Goal: Information Seeking & Learning: Learn about a topic

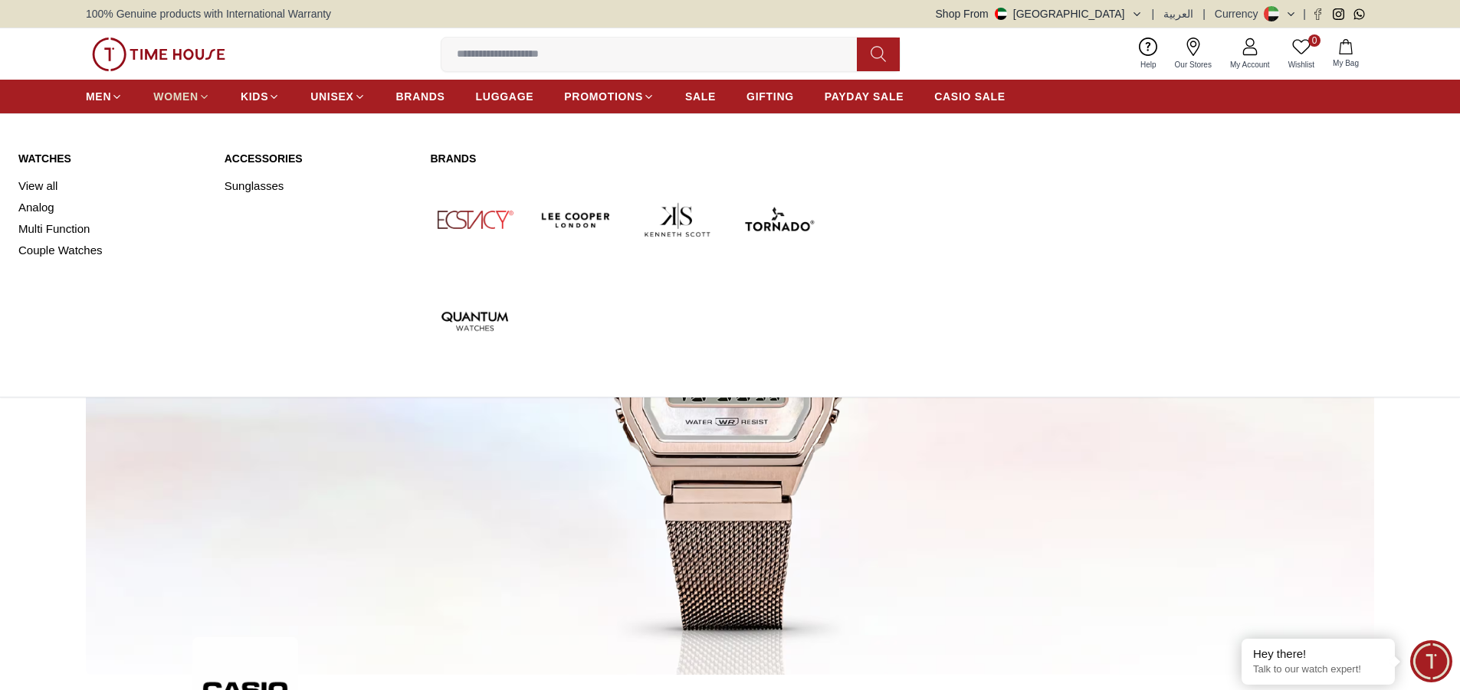
click at [187, 92] on span "WOMEN" at bounding box center [175, 96] width 45 height 15
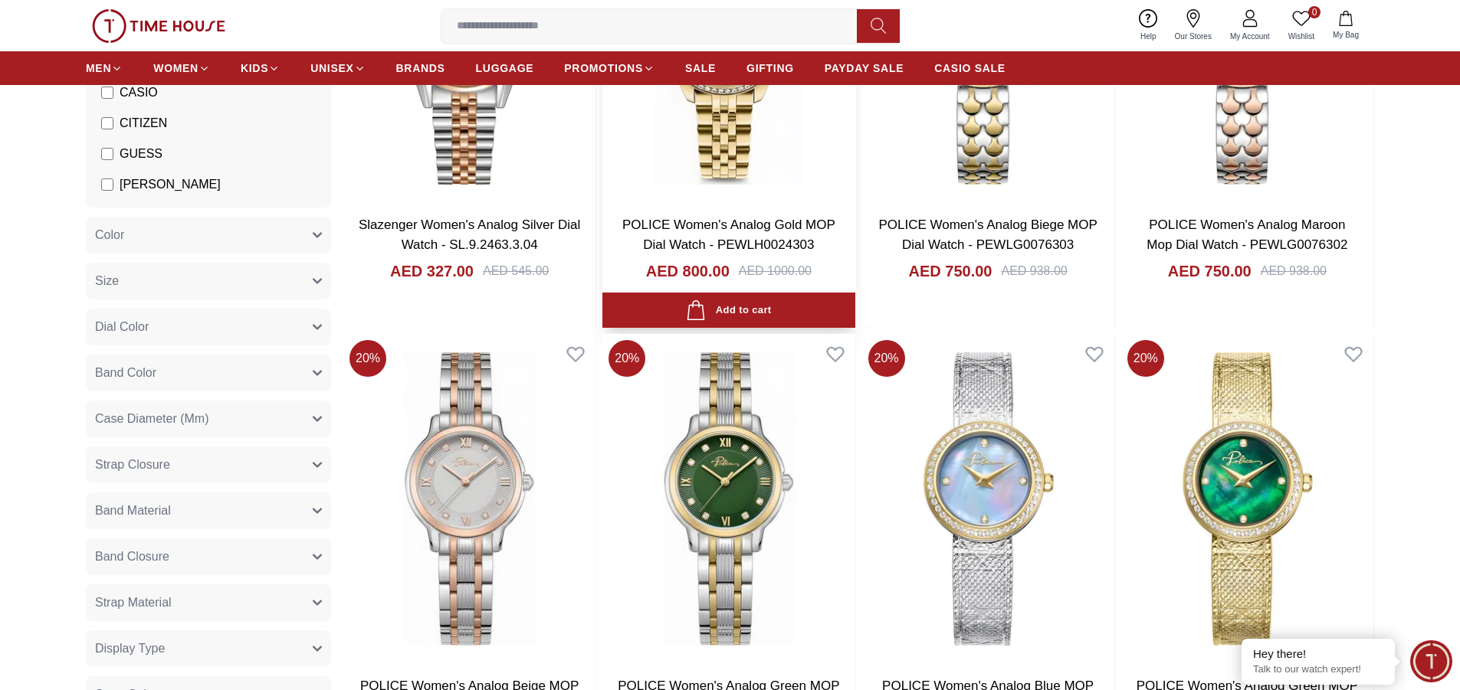
scroll to position [383, 0]
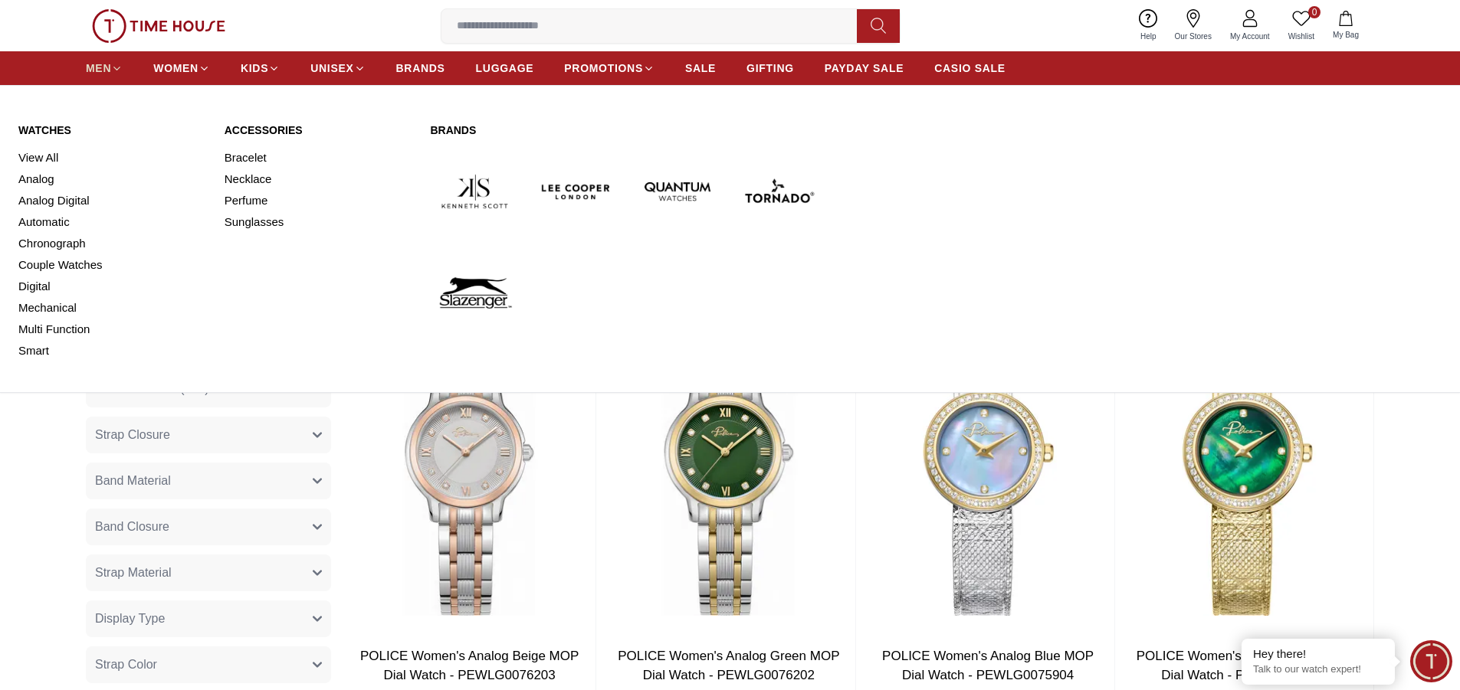
click at [100, 66] on span "MEN" at bounding box center [98, 68] width 25 height 15
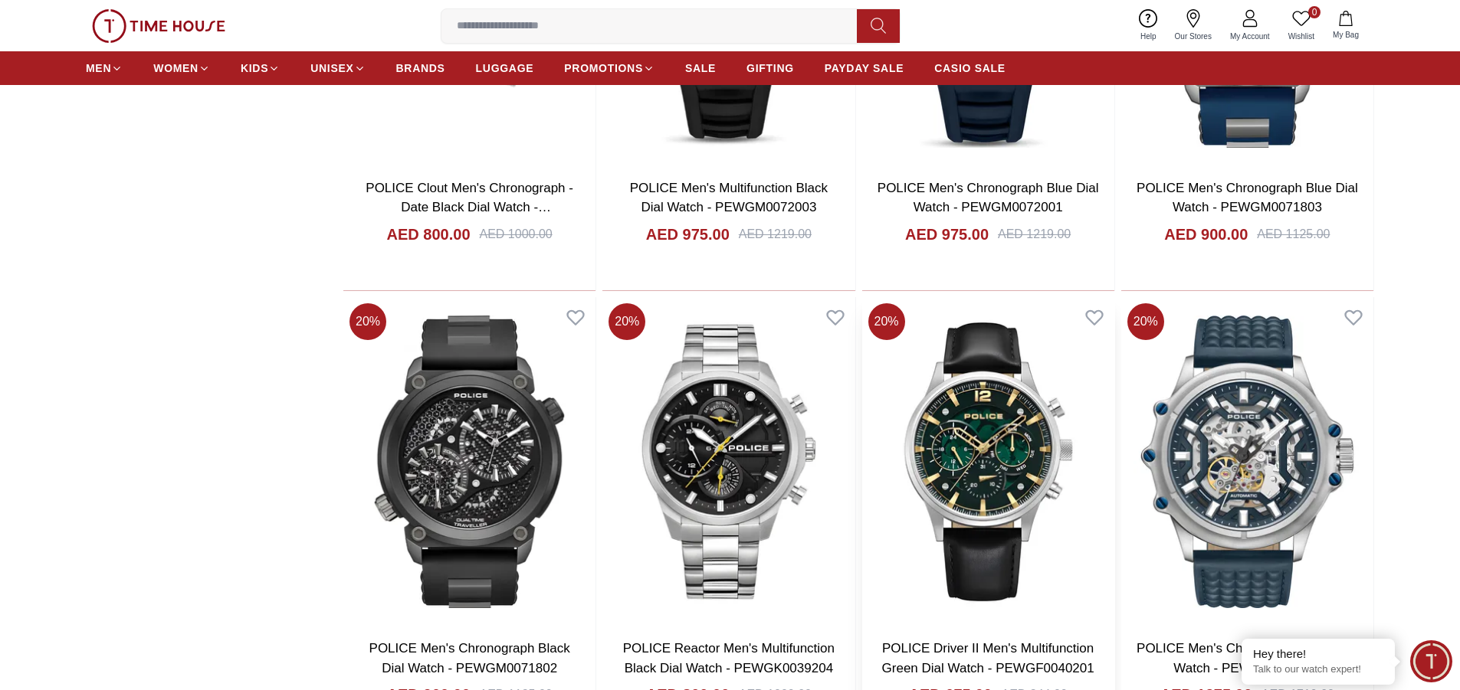
scroll to position [2758, 0]
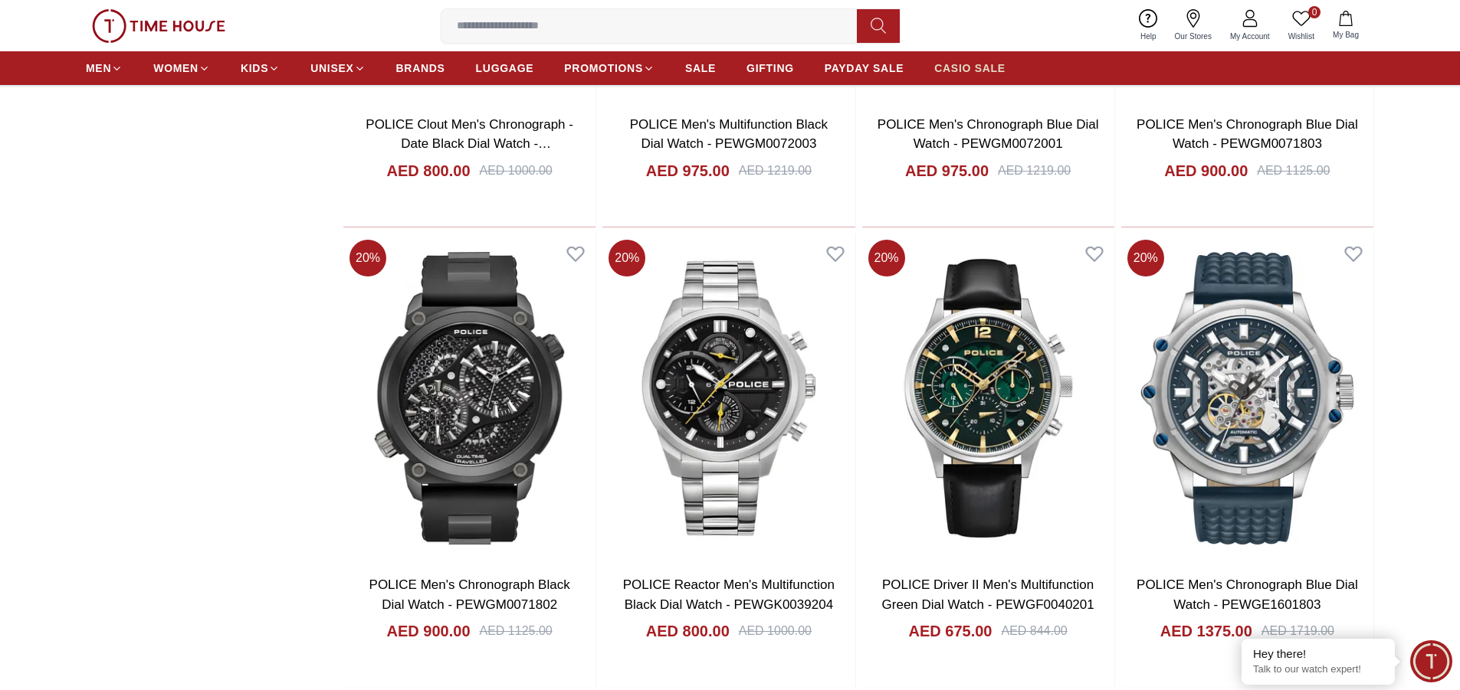
click at [975, 72] on span "CASIO SALE" at bounding box center [969, 68] width 71 height 15
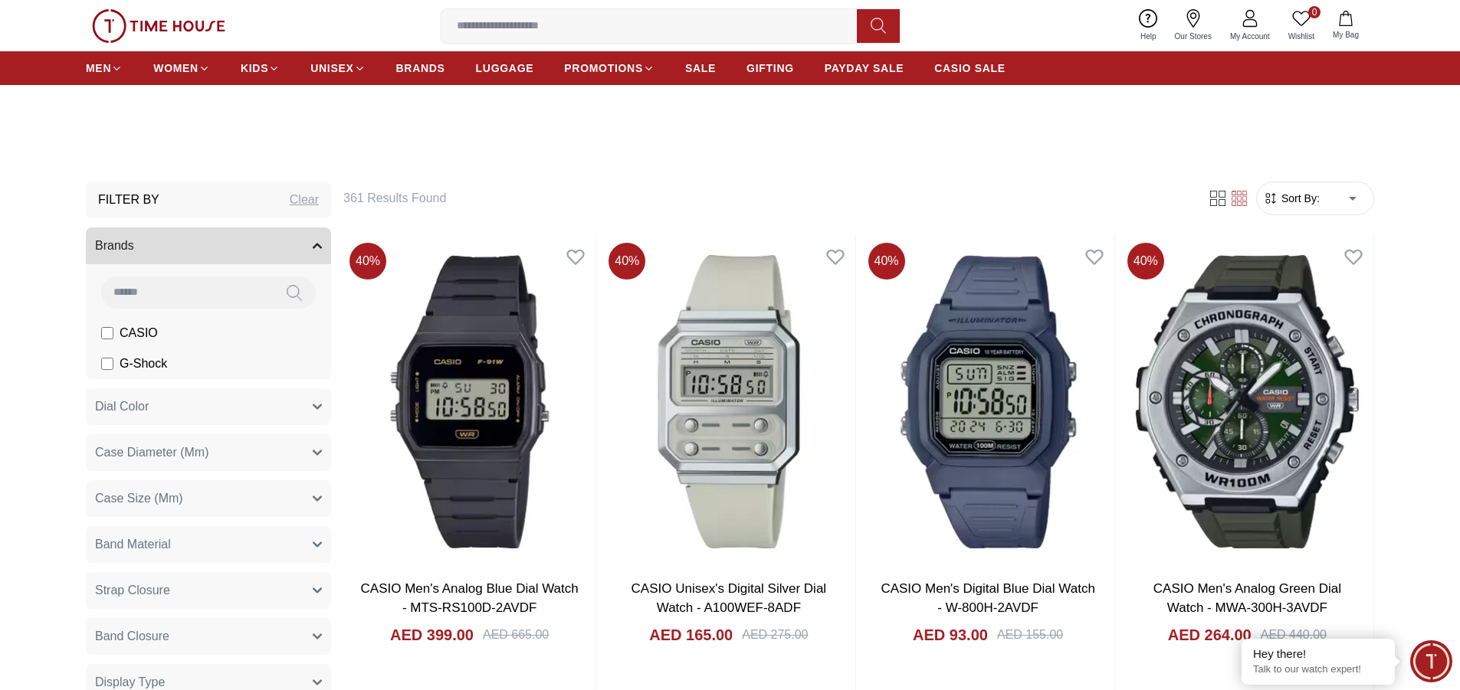
scroll to position [460, 0]
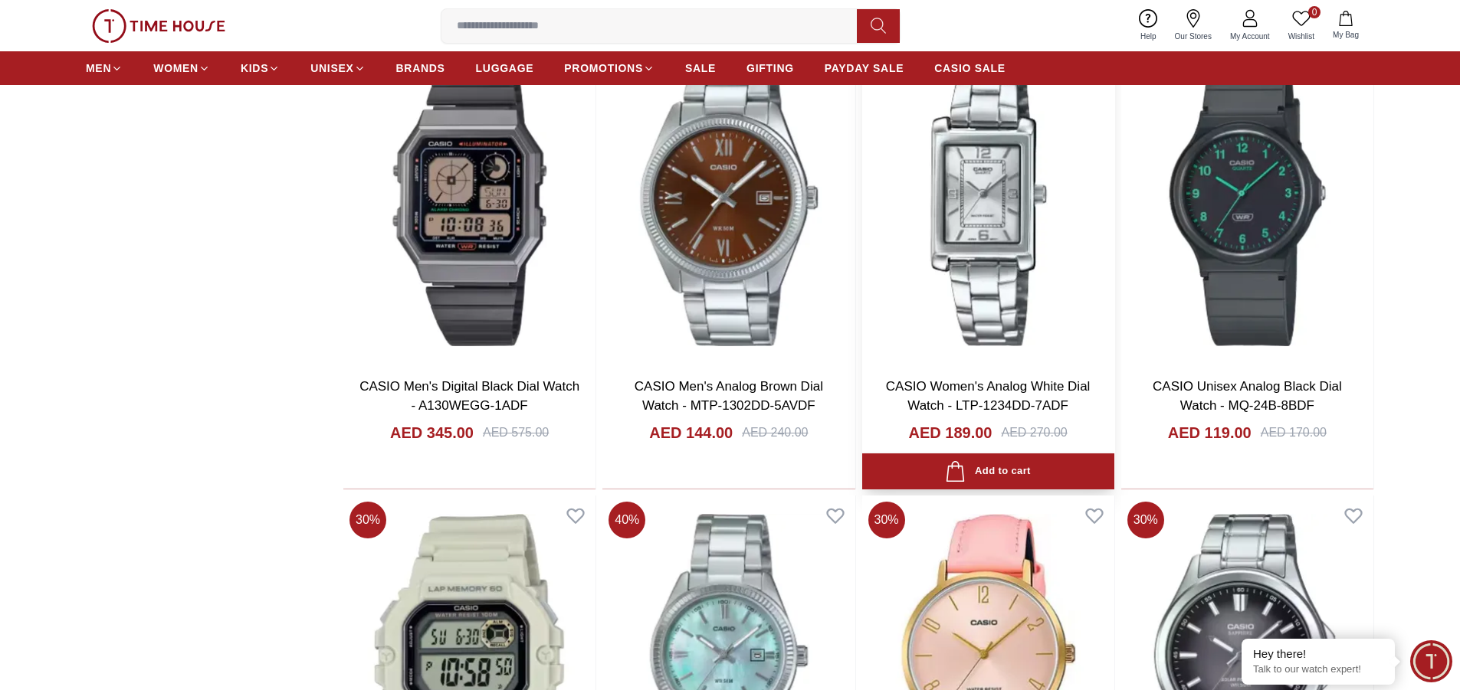
scroll to position [3907, 0]
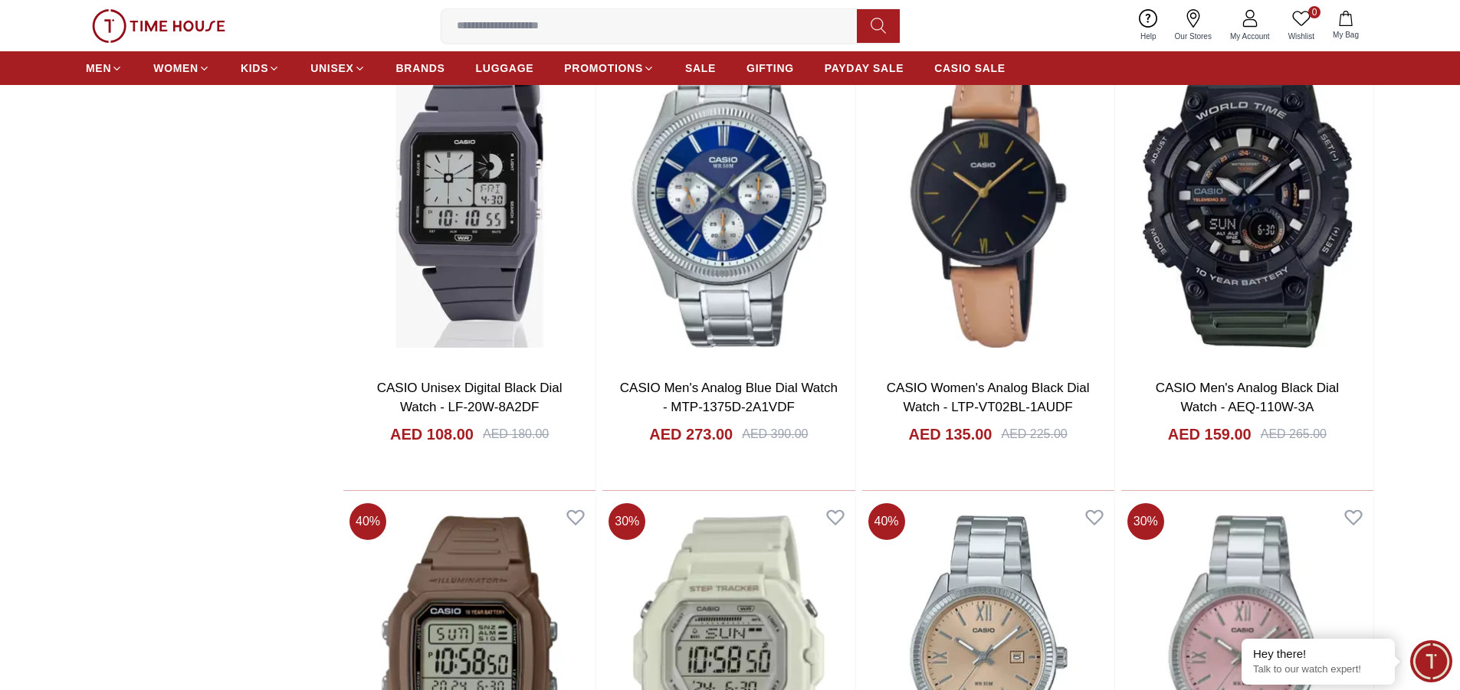
scroll to position [5746, 0]
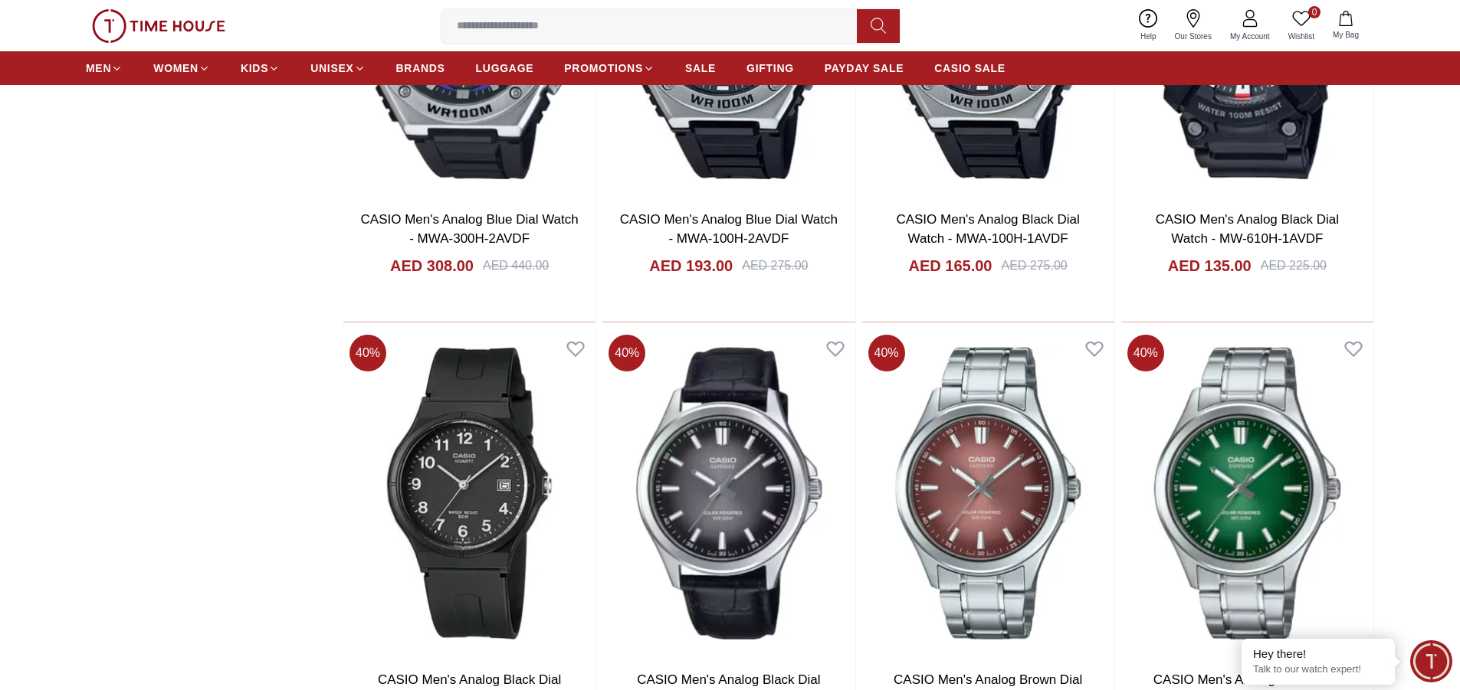
scroll to position [8658, 0]
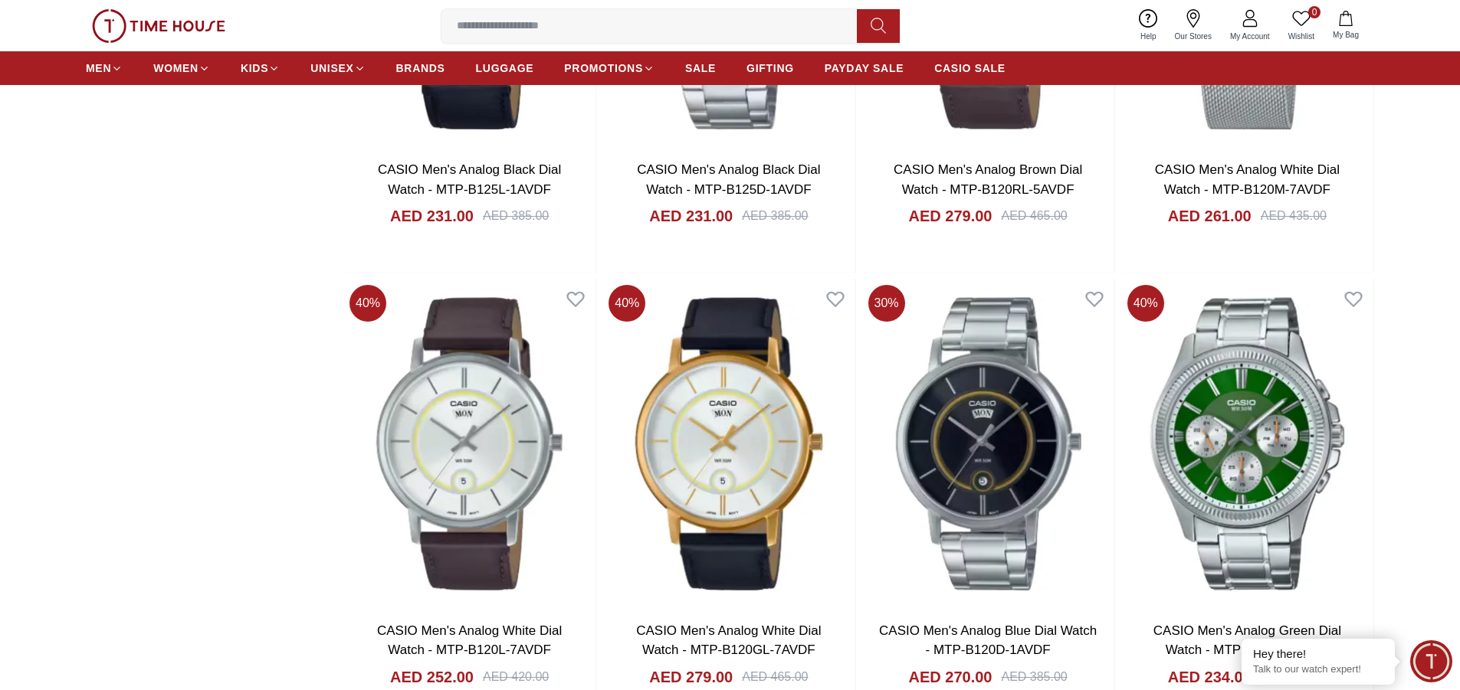
scroll to position [11492, 0]
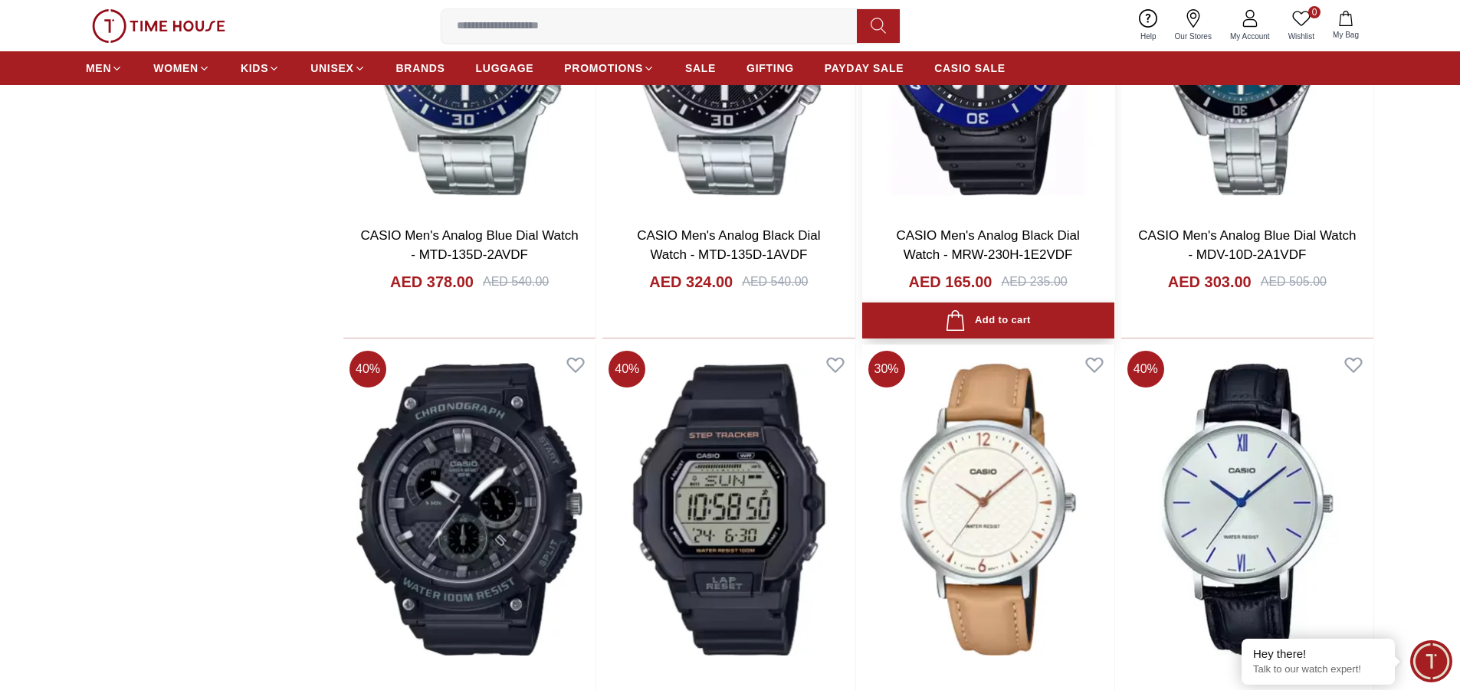
scroll to position [12795, 0]
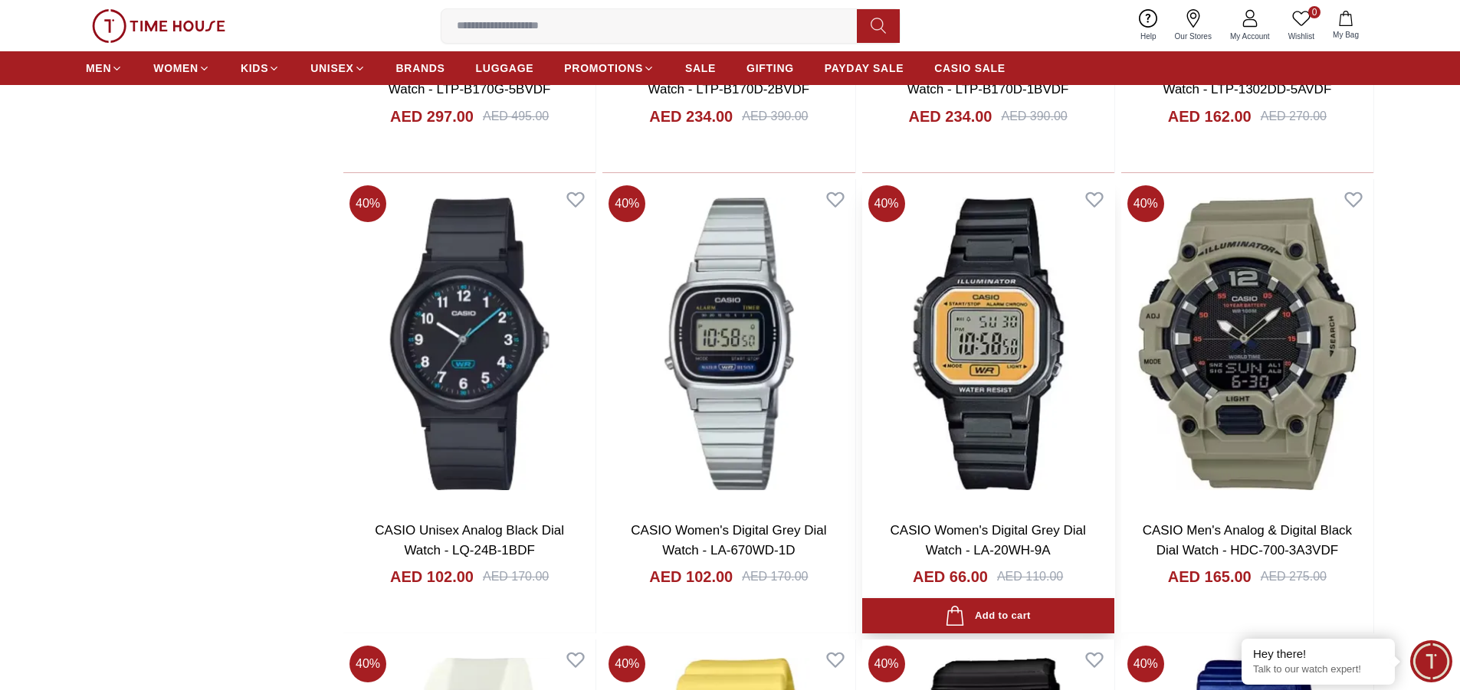
scroll to position [14480, 0]
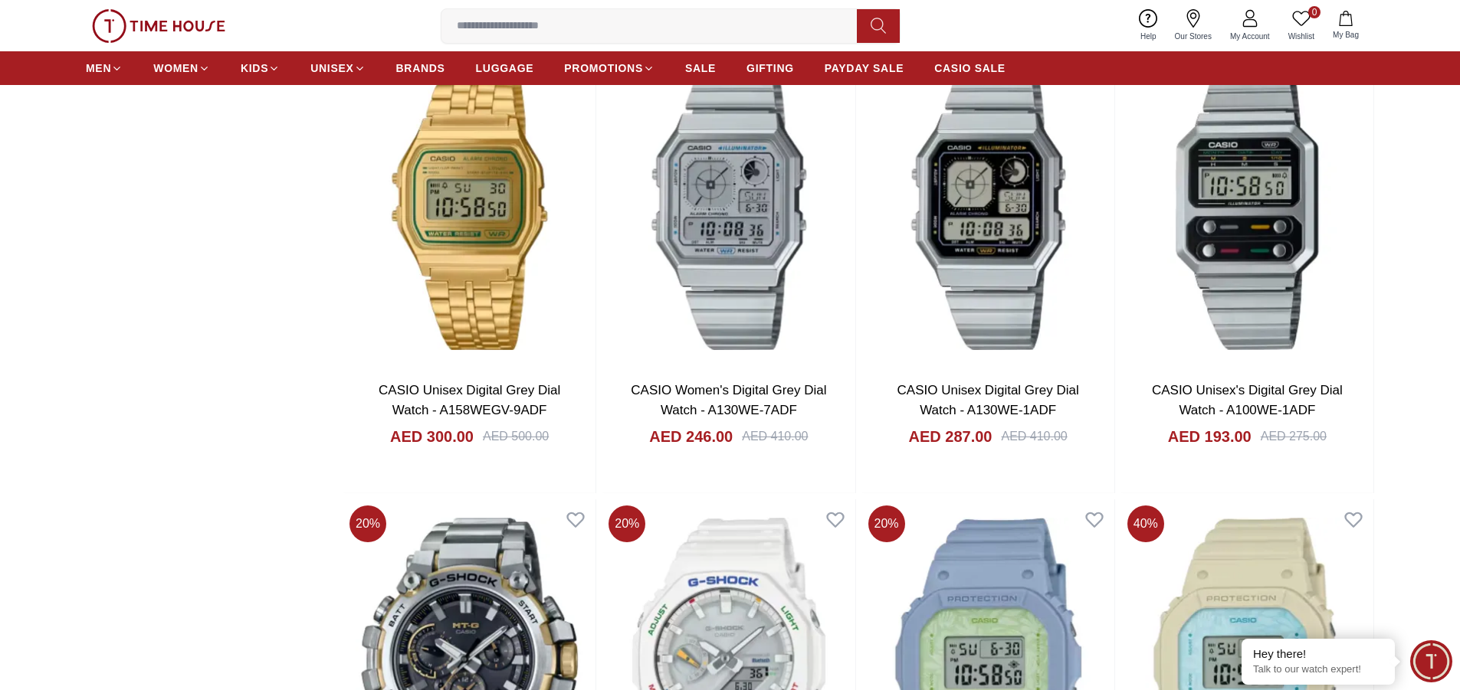
scroll to position [16319, 0]
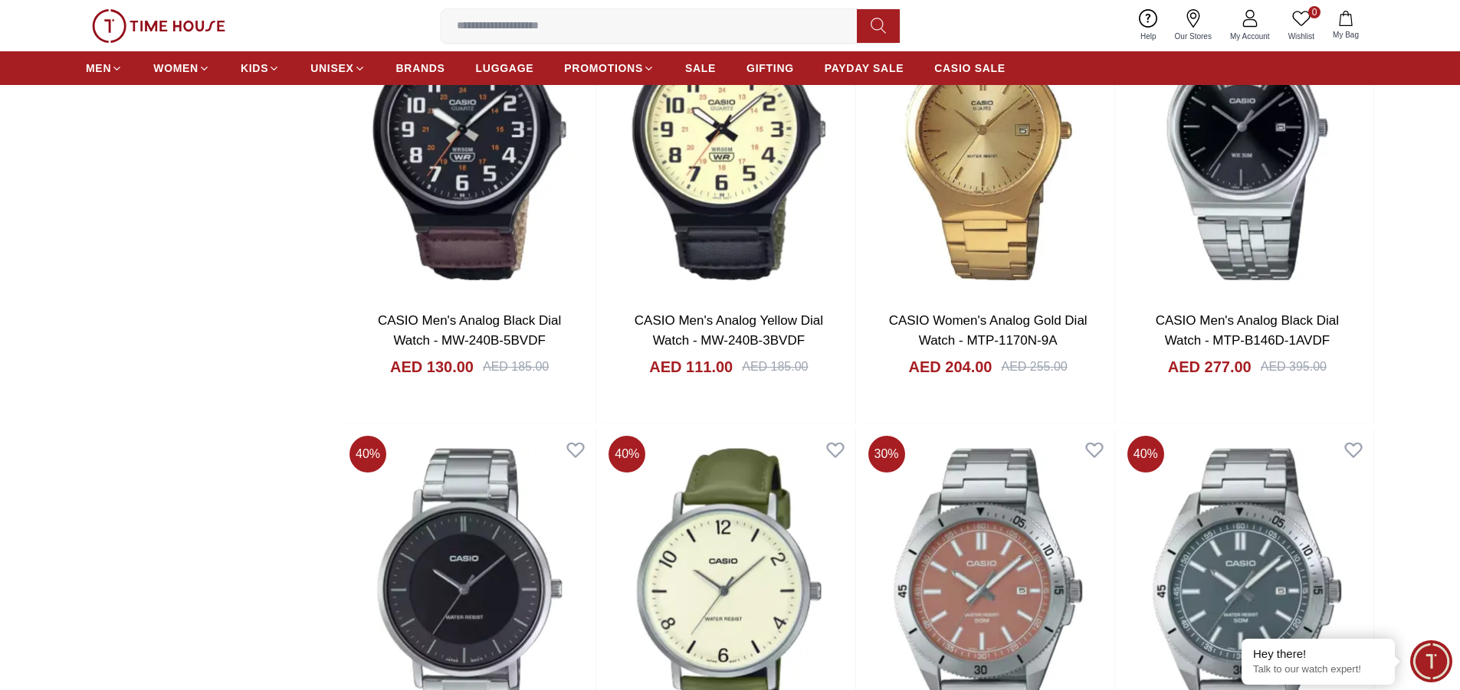
scroll to position [19920, 0]
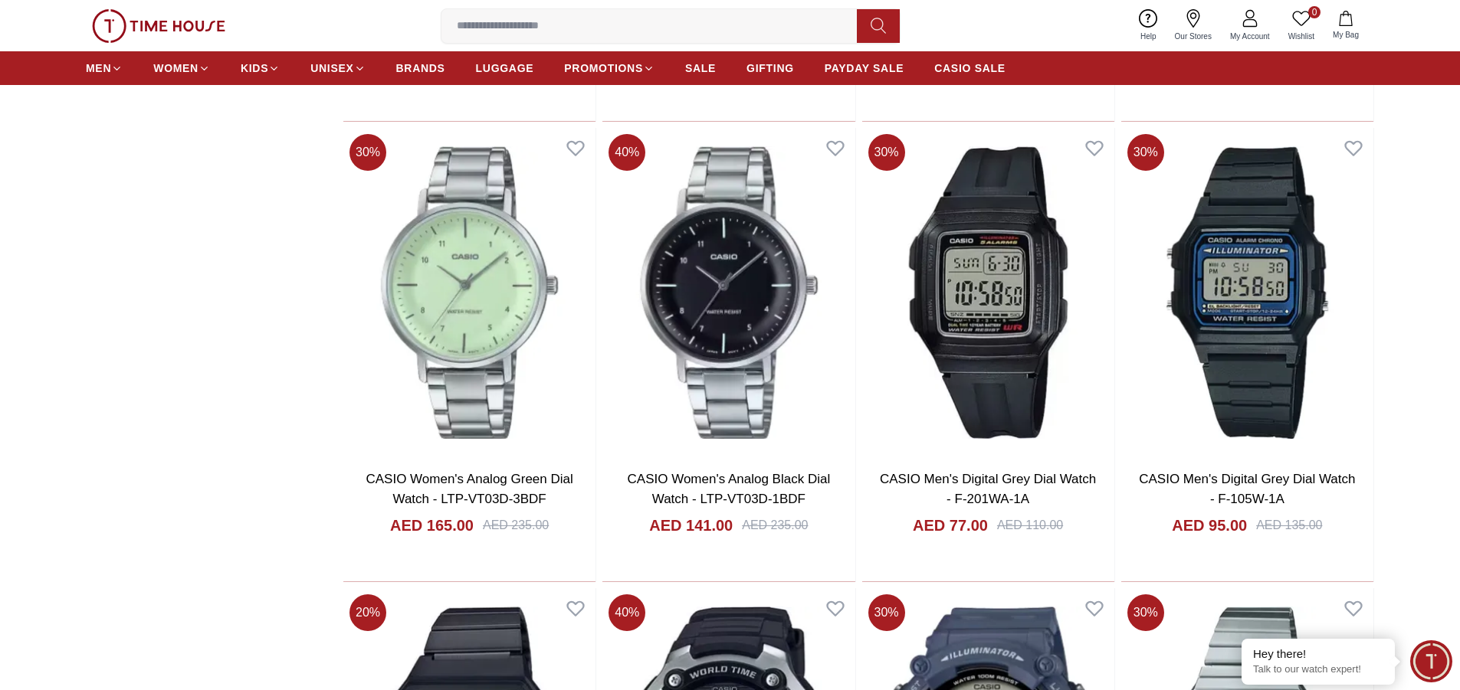
scroll to position [22219, 0]
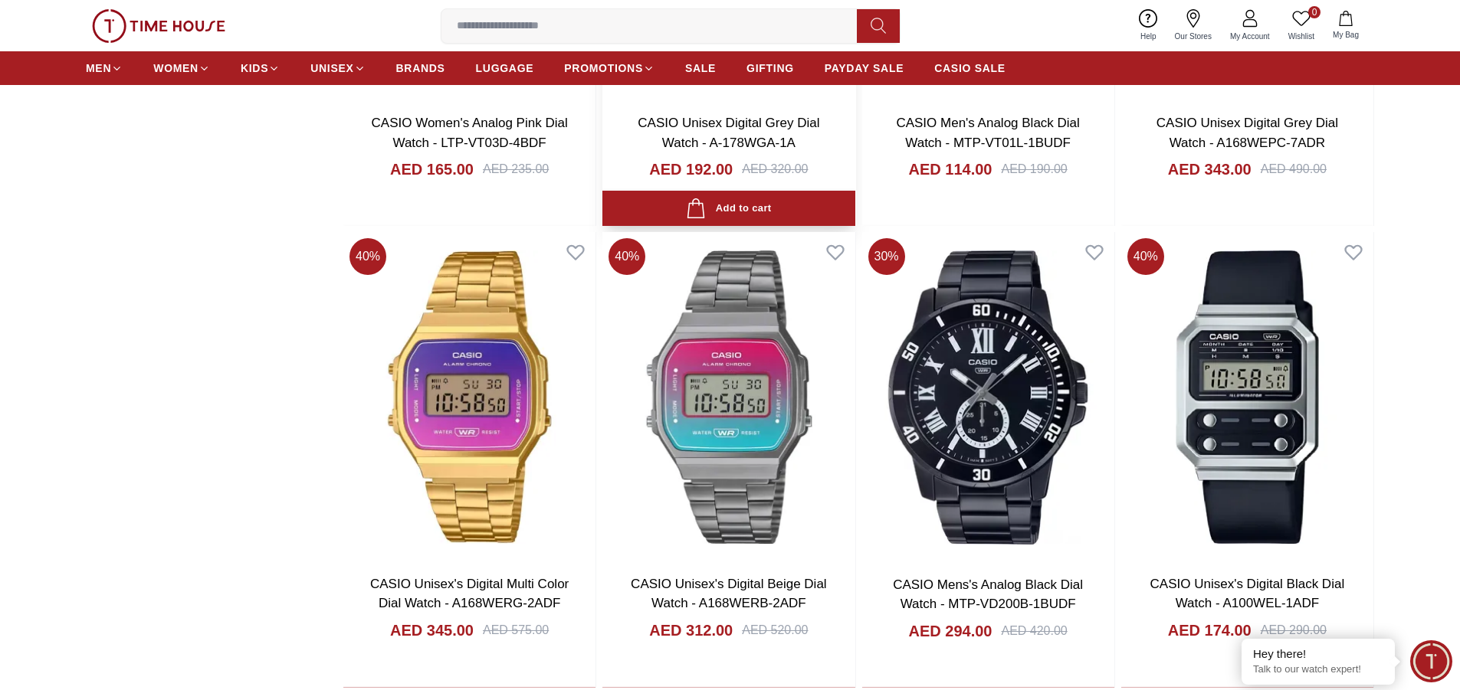
scroll to position [24900, 0]
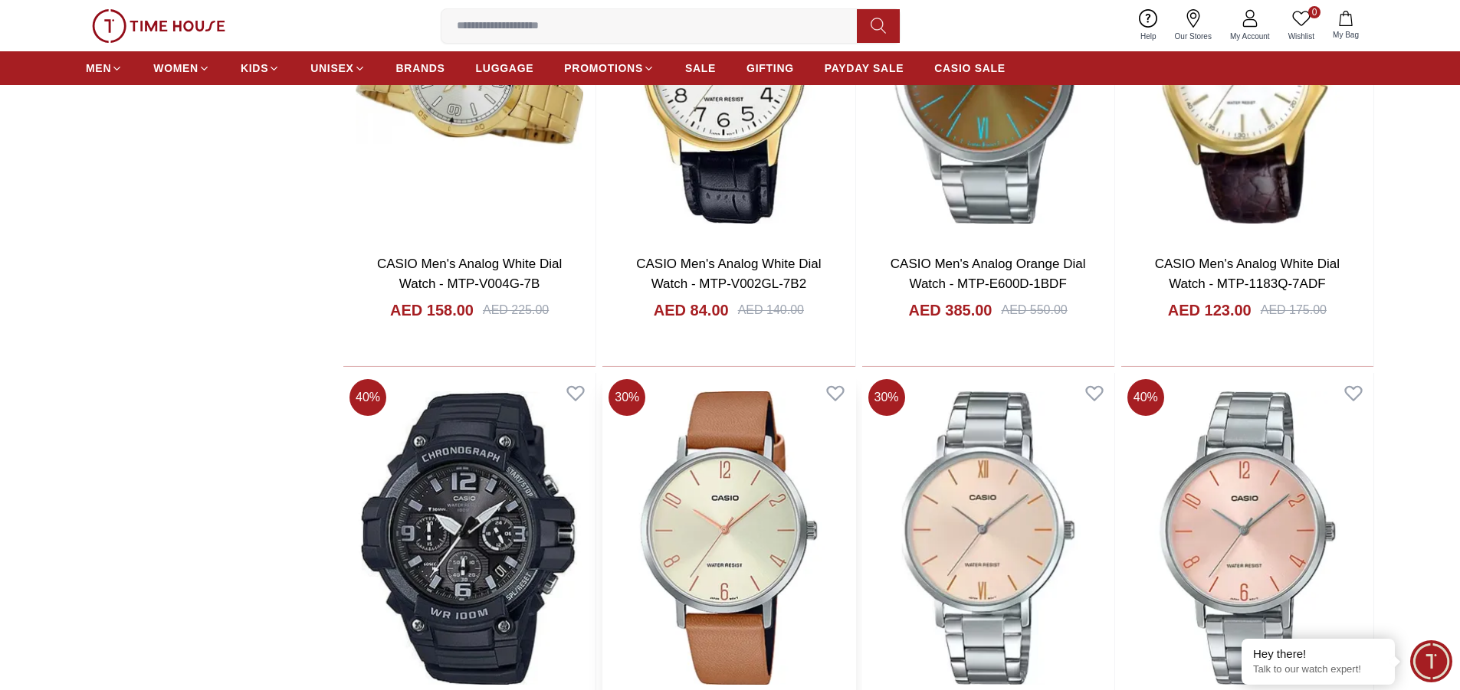
scroll to position [27577, 0]
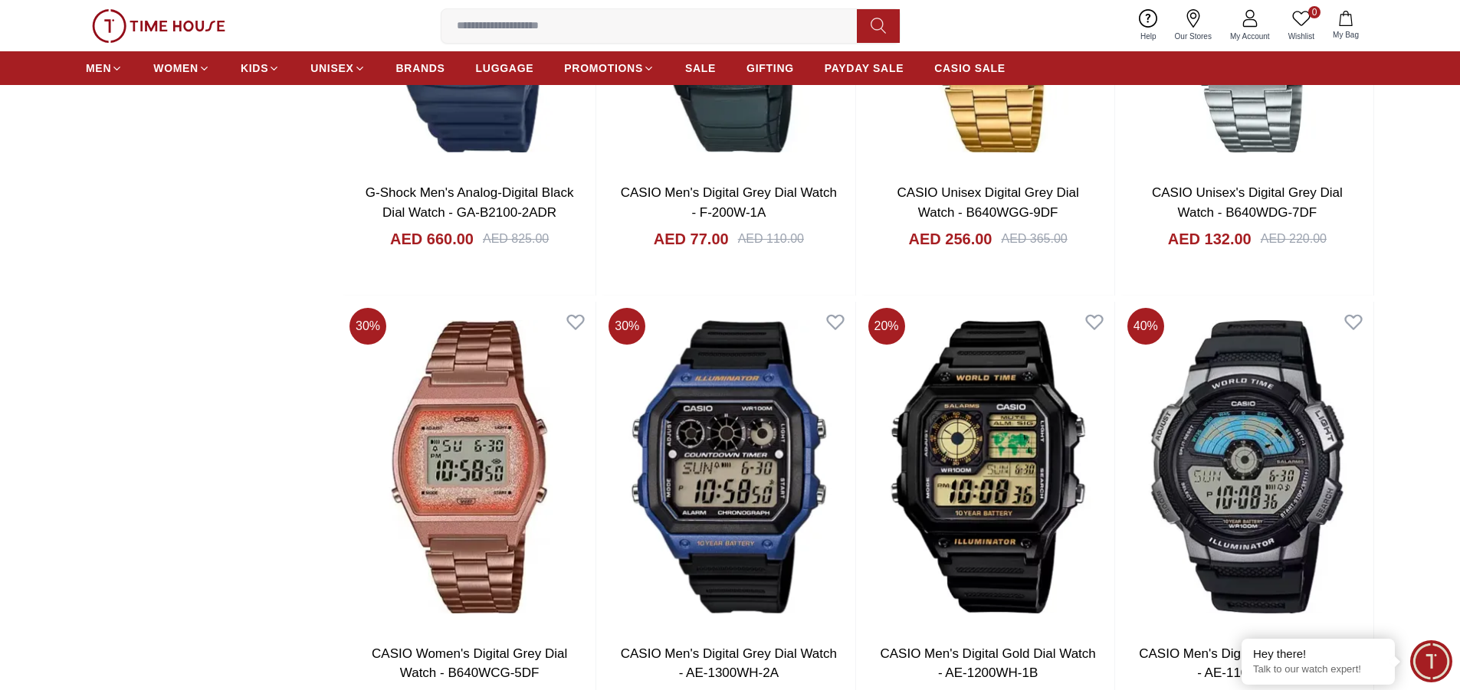
scroll to position [29939, 0]
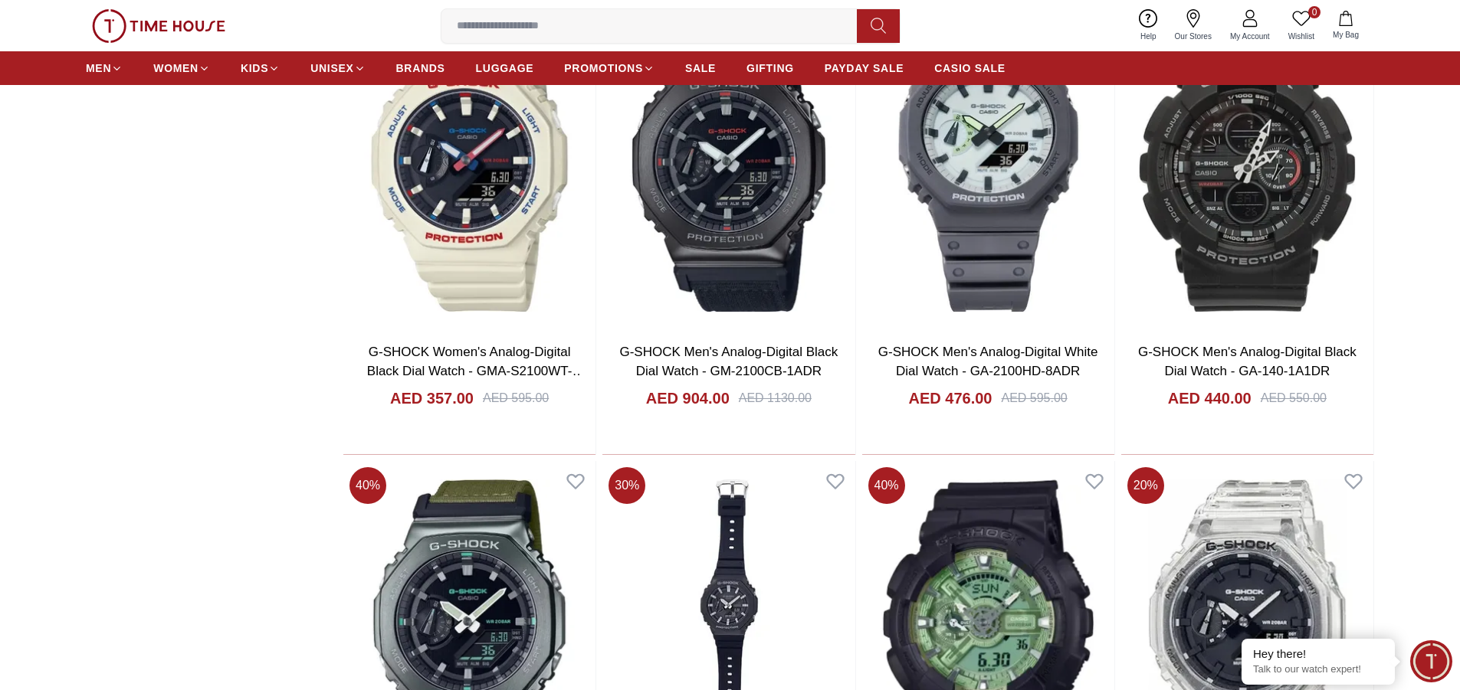
scroll to position [32275, 0]
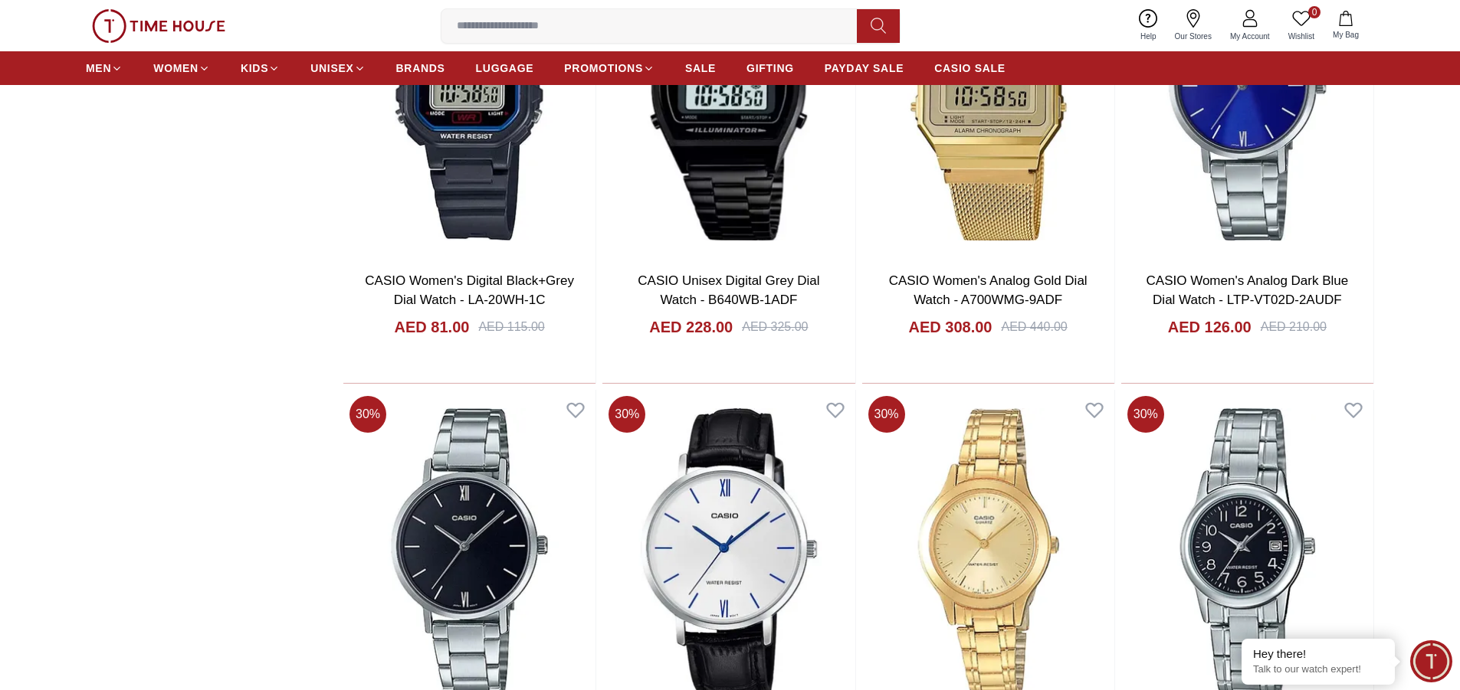
scroll to position [34477, 0]
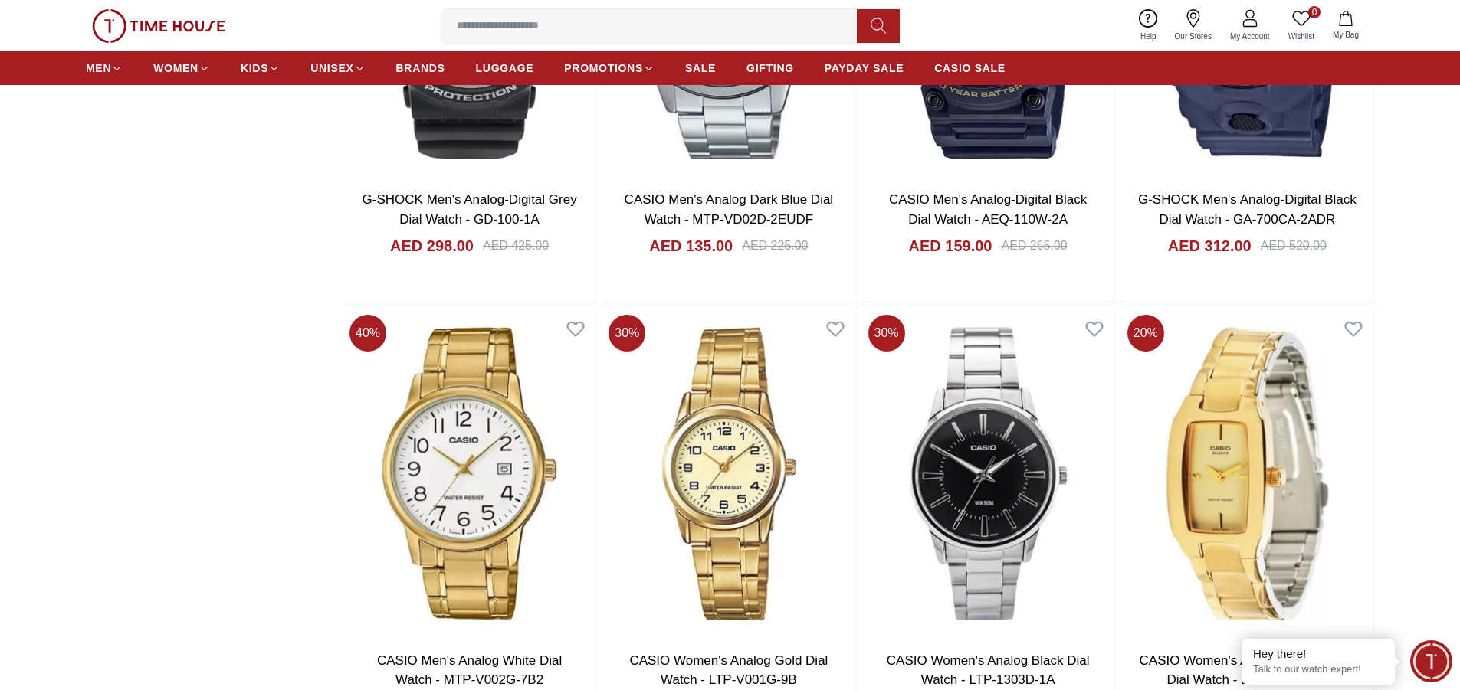
scroll to position [36839, 0]
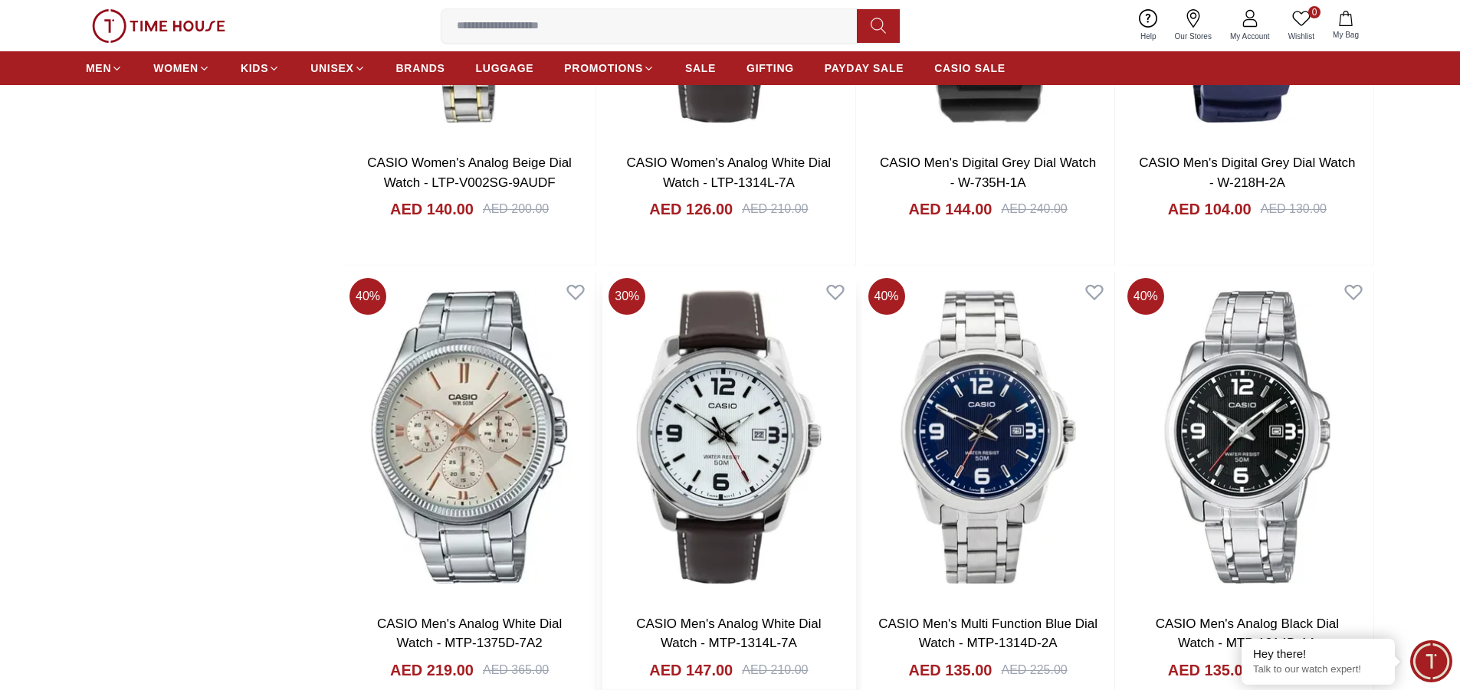
scroll to position [39161, 0]
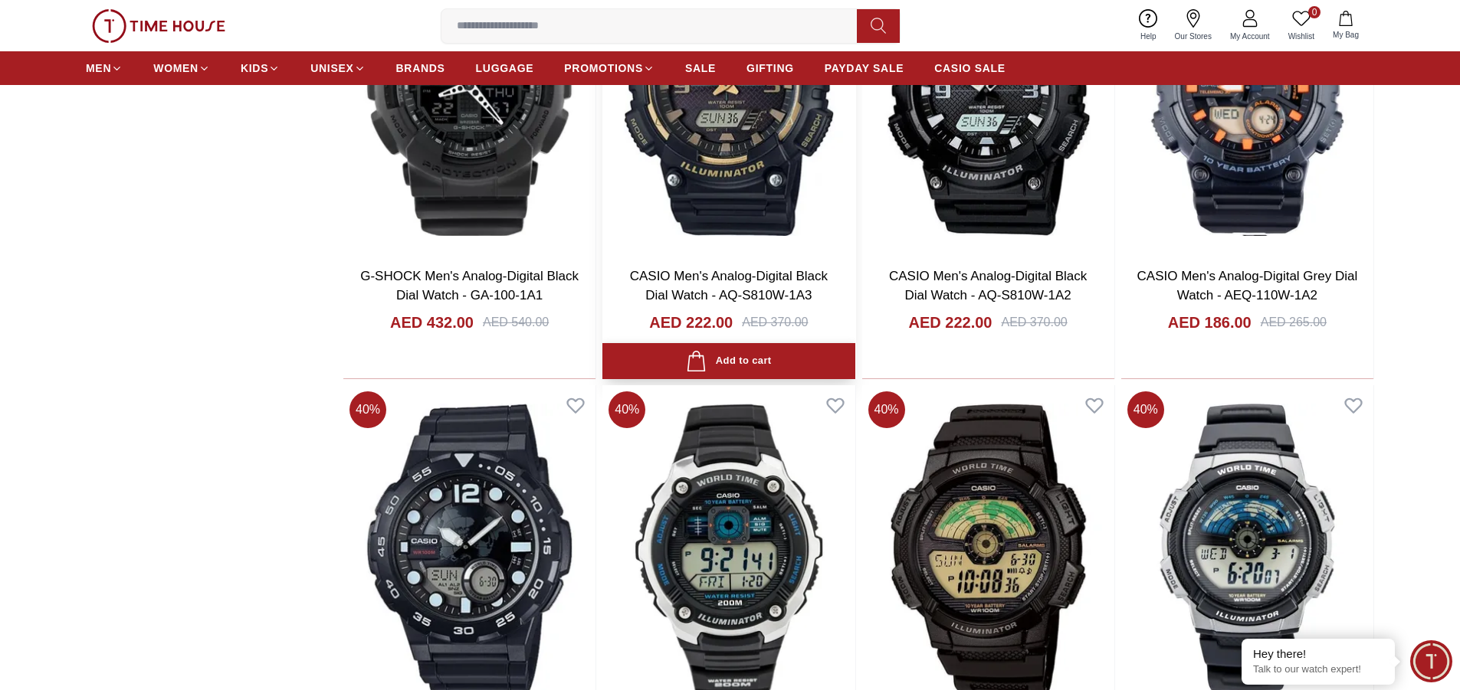
scroll to position [41487, 0]
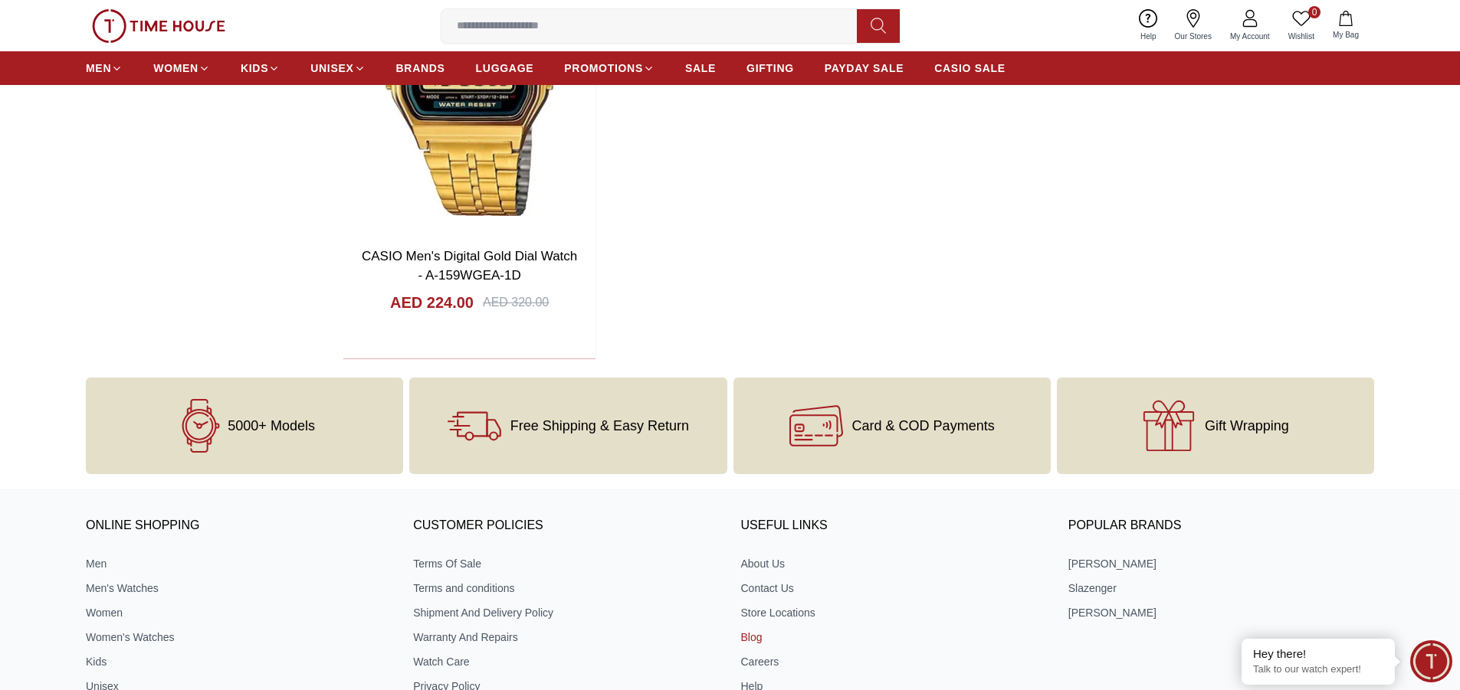
scroll to position [42514, 0]
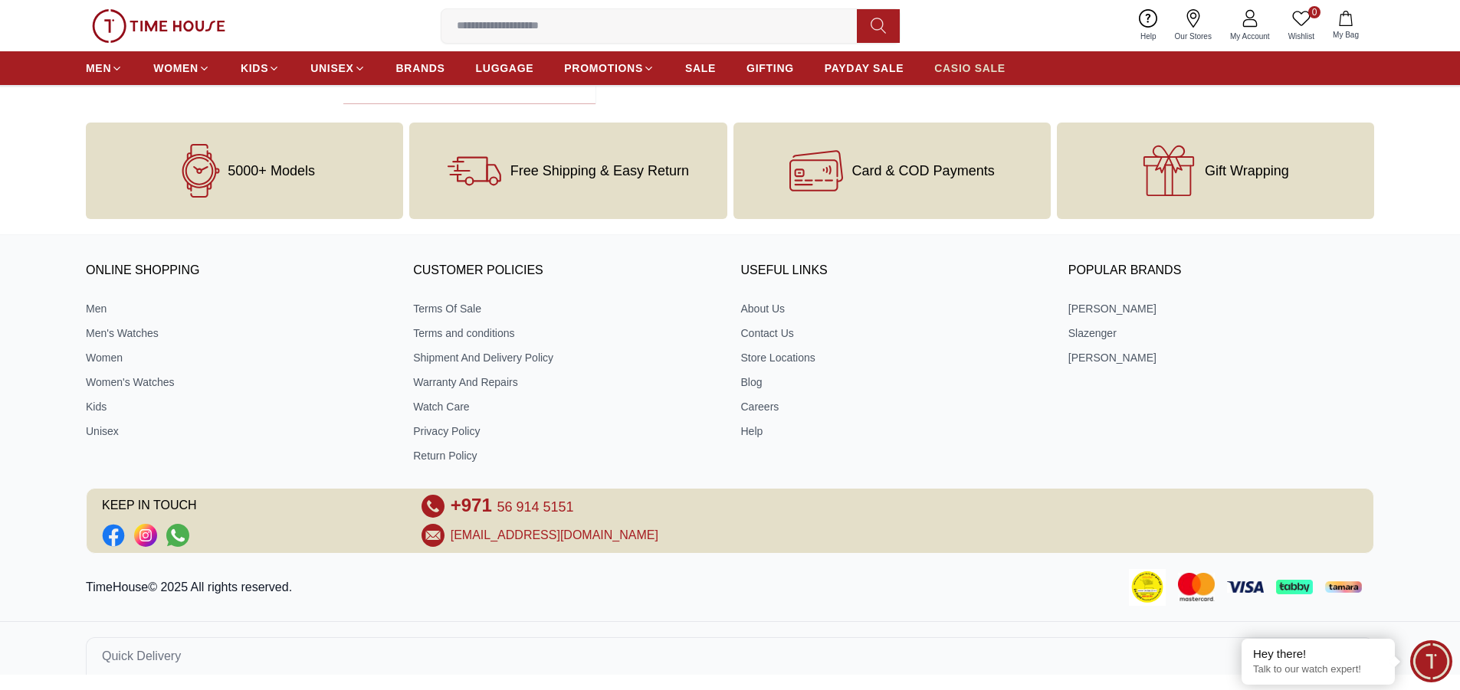
click at [971, 65] on span "CASIO SALE" at bounding box center [969, 68] width 71 height 15
